Goal: Find specific page/section: Find specific page/section

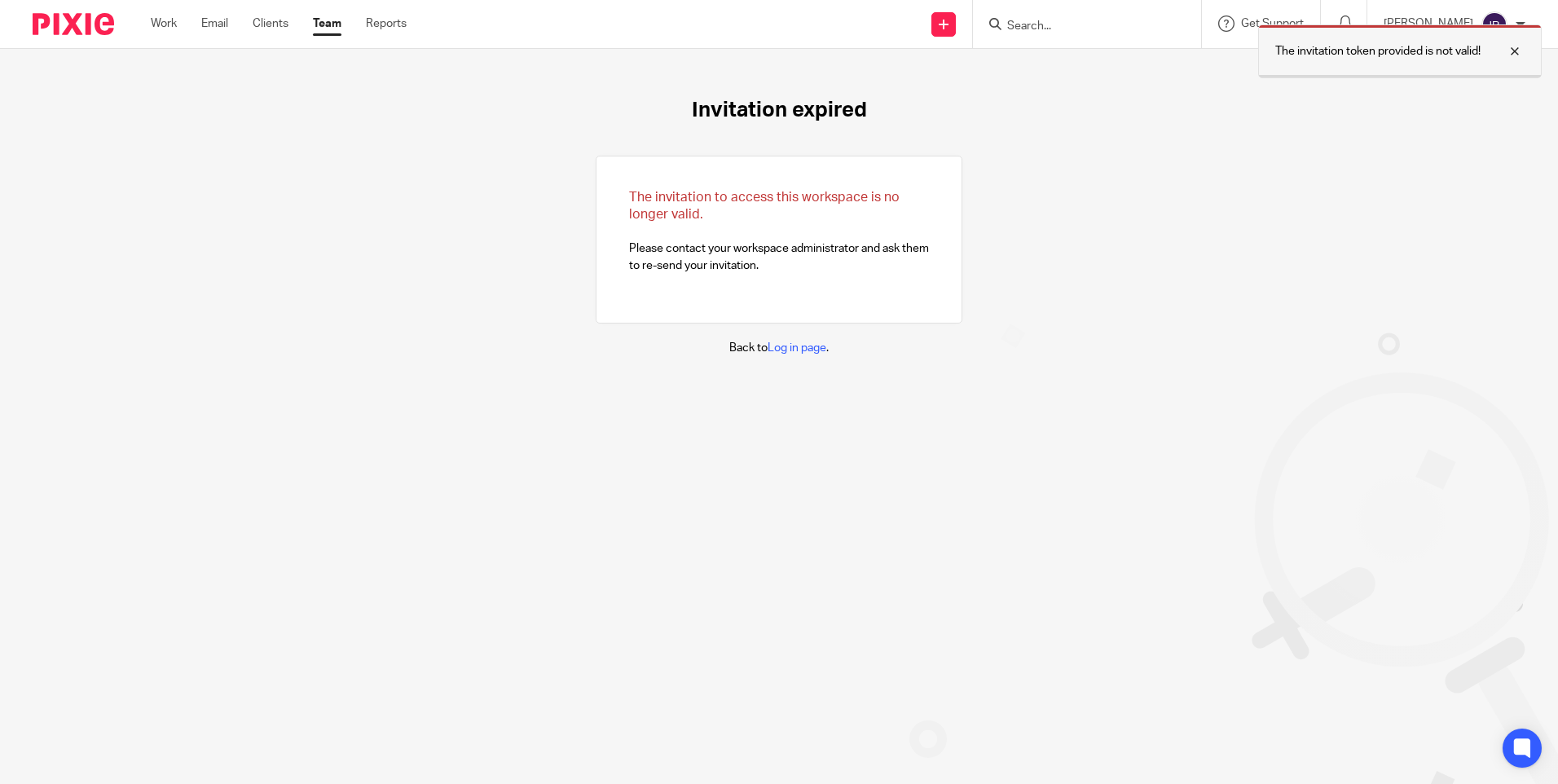
drag, startPoint x: 1518, startPoint y: 42, endPoint x: 1506, endPoint y: 39, distance: 12.4
click at [1518, 42] on div at bounding box center [1503, 52] width 44 height 19
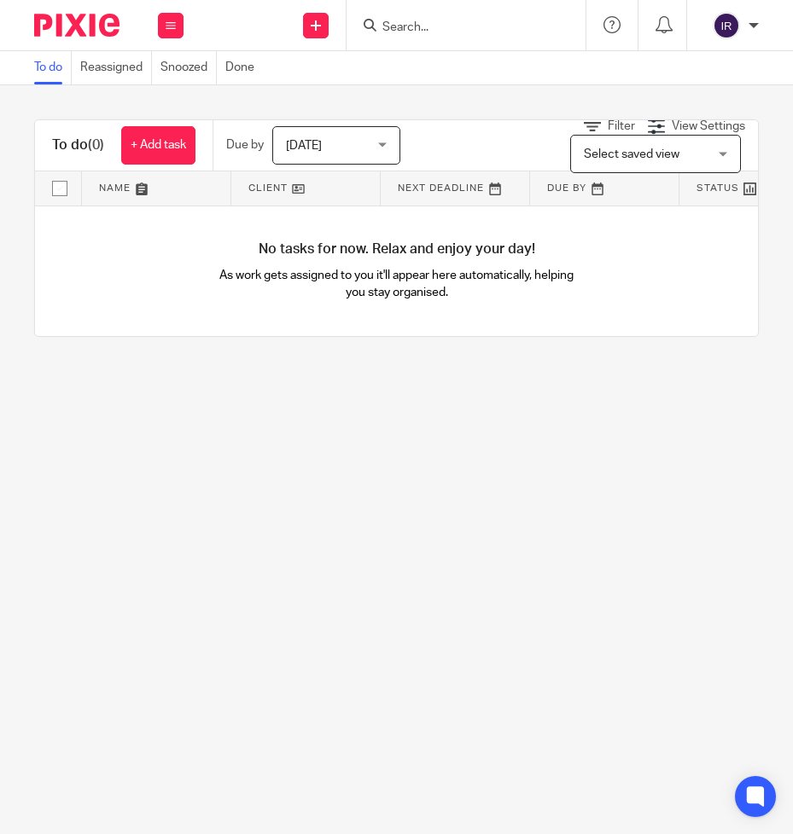
drag, startPoint x: 490, startPoint y: 11, endPoint x: 846, endPoint y: 47, distance: 358.4
click at [792, 47] on html "Work Email Clients Team Reports Work Email Clients Team Reports Settings Send n…" at bounding box center [396, 417] width 793 height 834
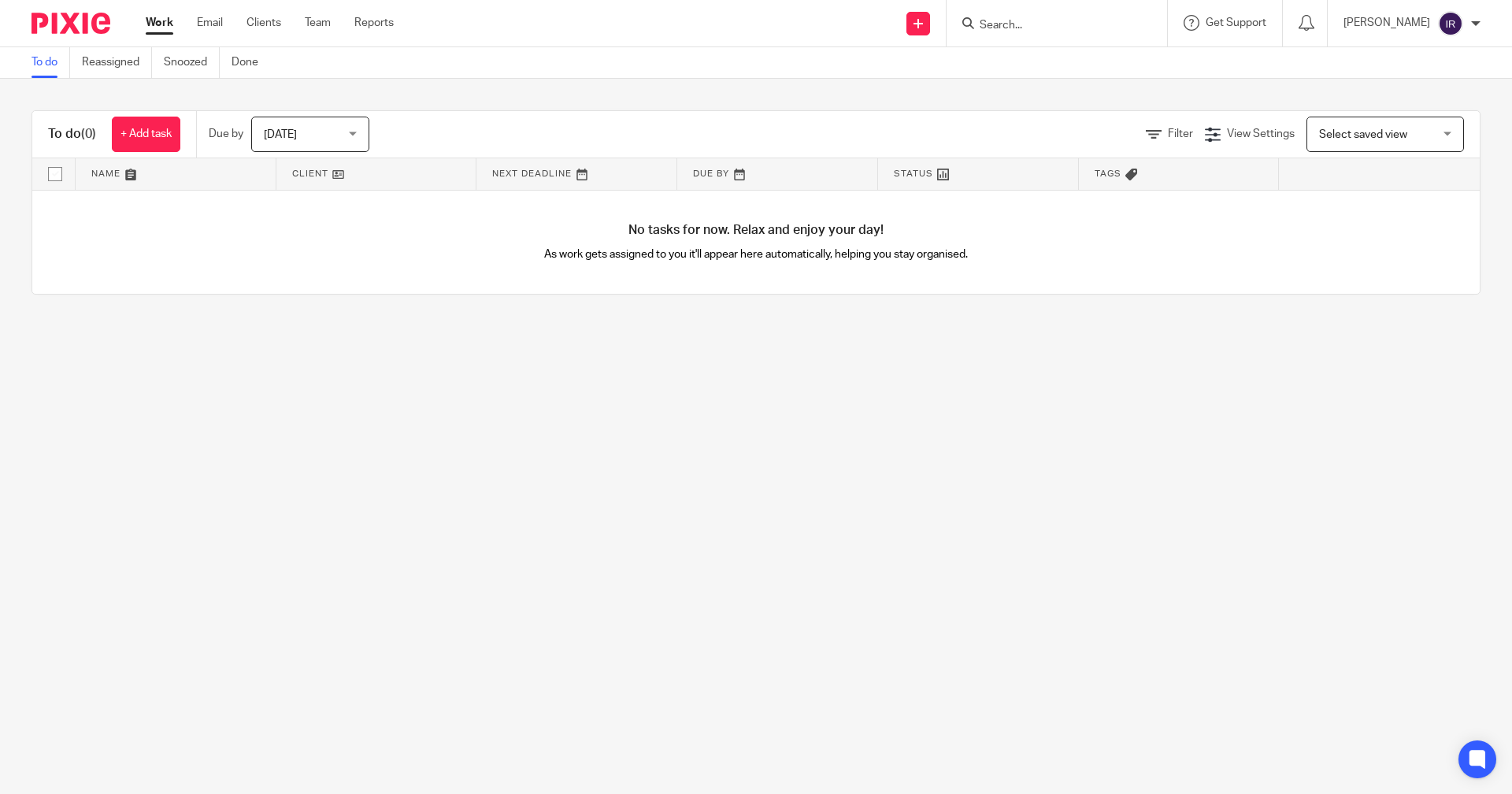
click at [668, 533] on main "To do Reassigned Snoozed Done To do (0) + Add task Due by [DATE] [DATE] [DATE] …" at bounding box center [756, 397] width 1512 height 794
click at [731, 25] on input "Search" at bounding box center [1050, 25] width 142 height 14
type input "MEDIA"
click at [731, 94] on link at bounding box center [1073, 86] width 196 height 24
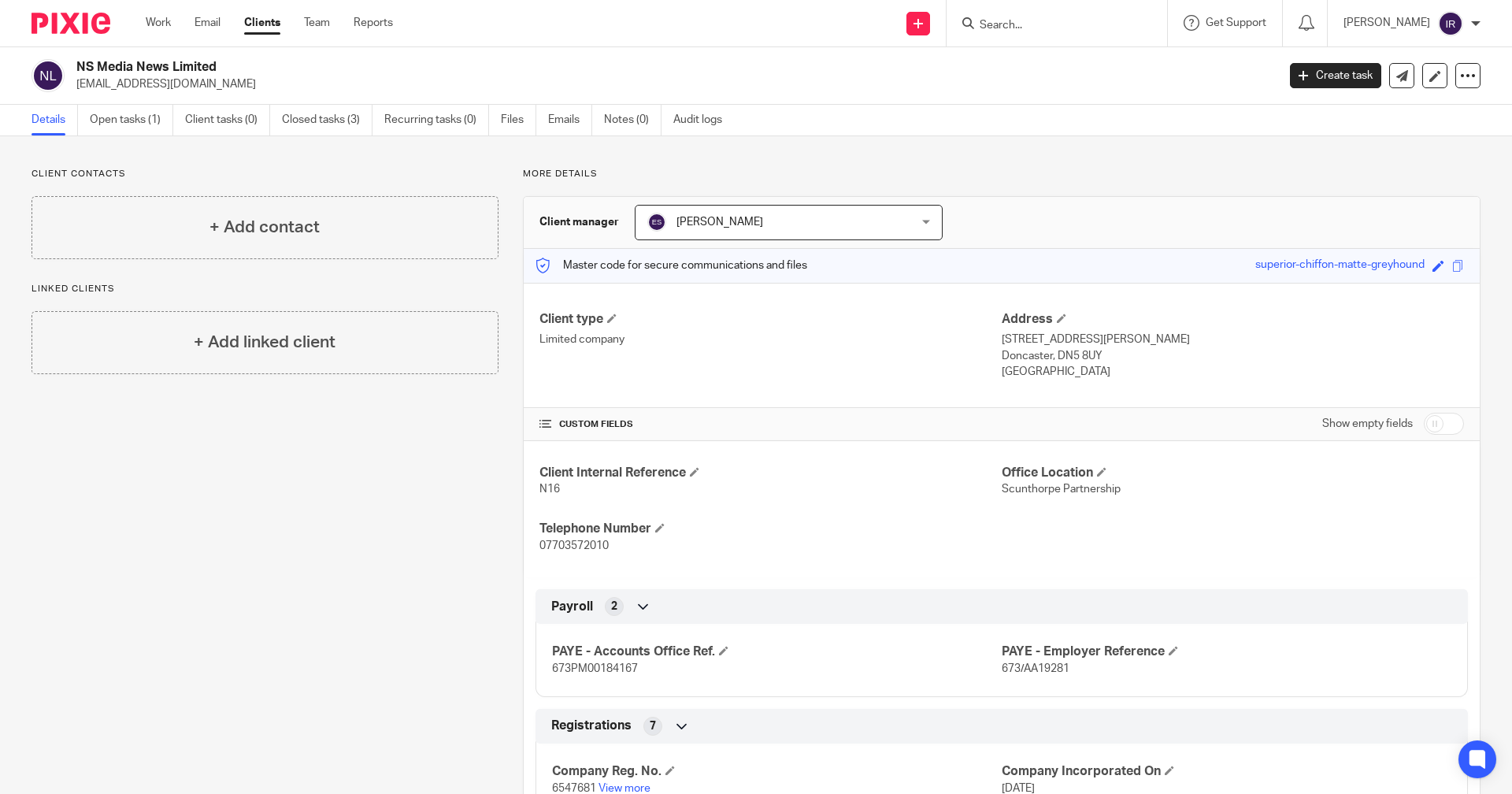
click at [1362, 555] on div "Client Internal Reference N16 Office Location Scunthorpe Partnership Telephone …" at bounding box center [1002, 510] width 956 height 137
